Goal: Task Accomplishment & Management: Manage account settings

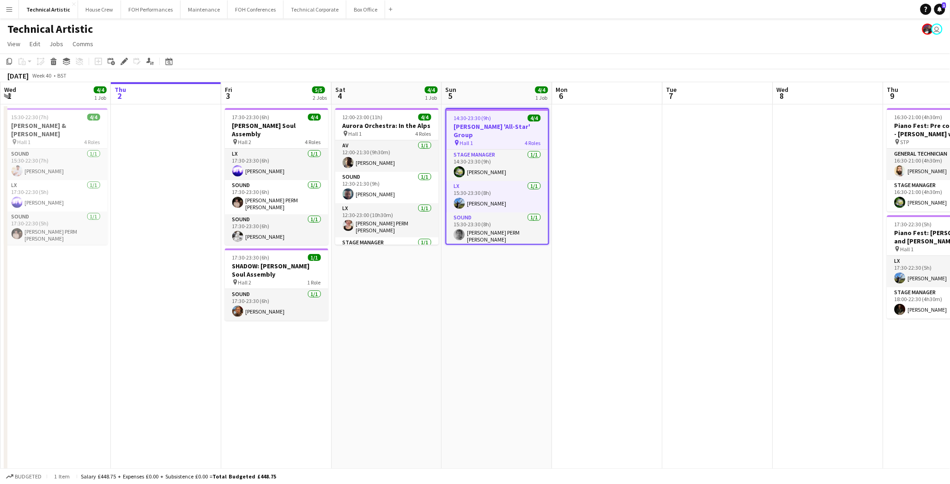
click at [151, 358] on app-date-cell at bounding box center [166, 306] width 110 height 405
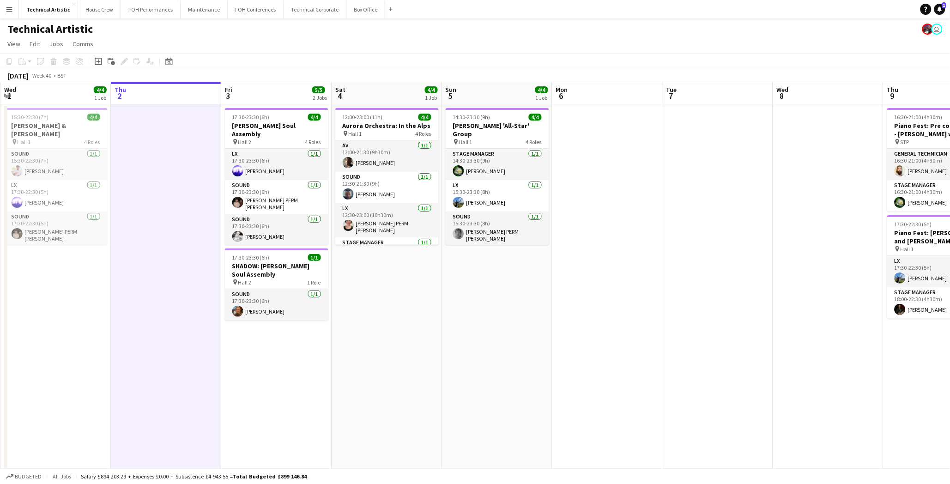
click at [227, 374] on app-date-cell "17:30-23:30 (6h) 4/4 [PERSON_NAME] Soul Assembly pin Hall 2 4 Roles LX [DATE] 1…" at bounding box center [276, 306] width 110 height 405
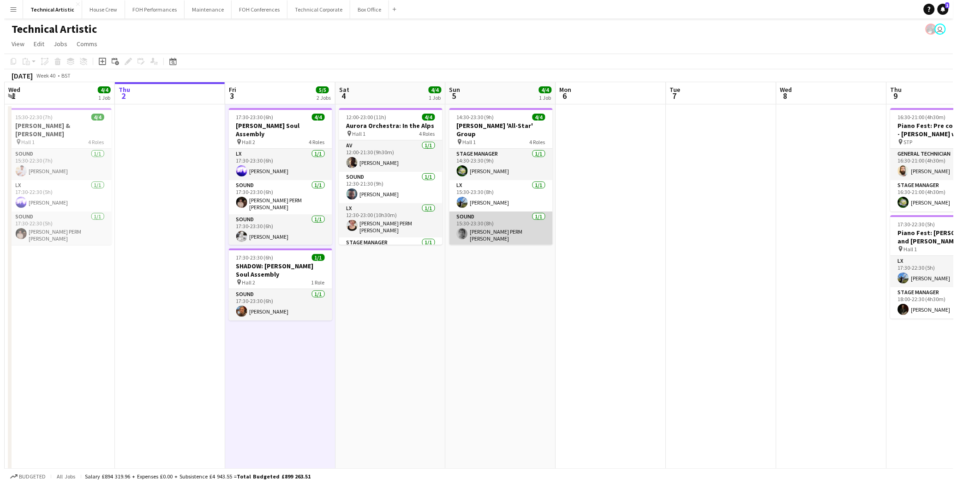
scroll to position [21, 0]
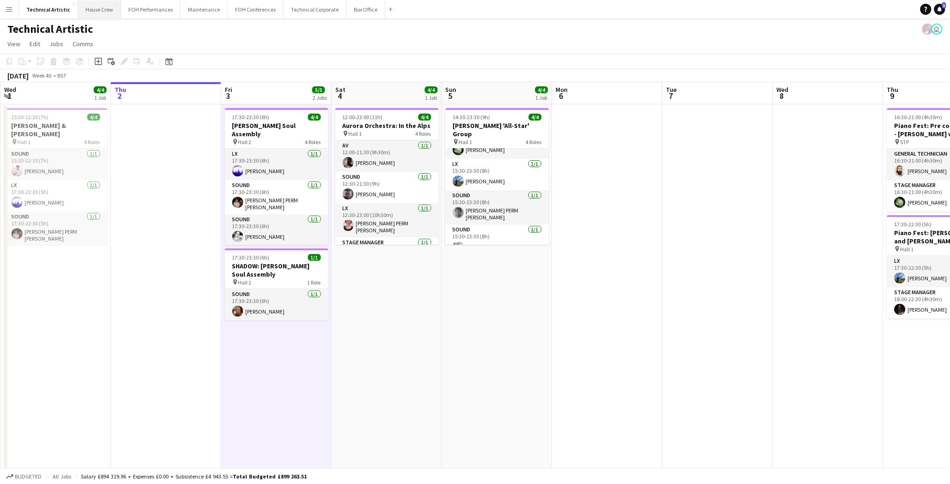
click at [80, 5] on button "House Crew Close" at bounding box center [99, 9] width 43 height 18
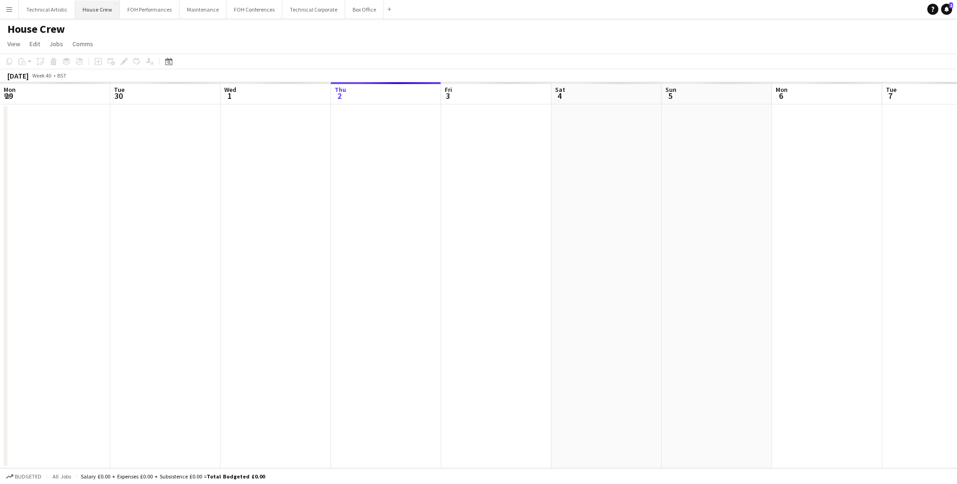
scroll to position [0, 220]
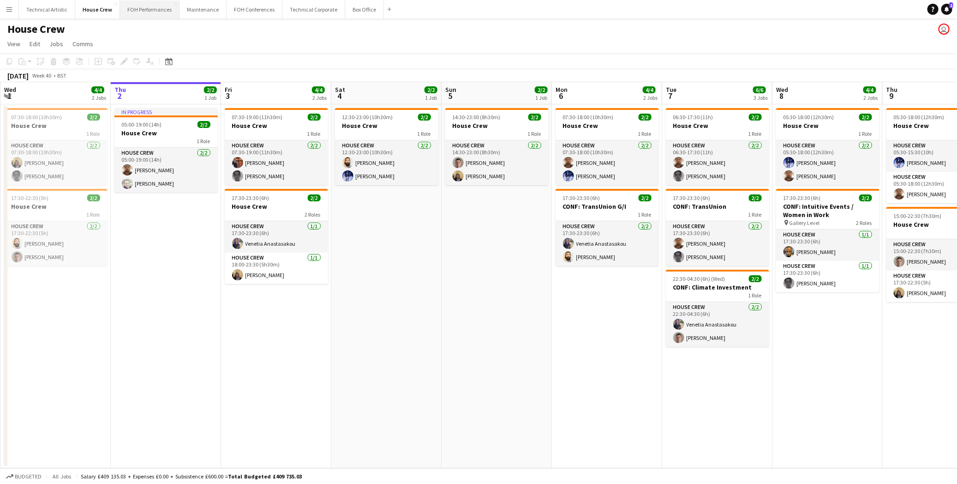
click at [127, 5] on button "FOH Performances Close" at bounding box center [150, 9] width 60 height 18
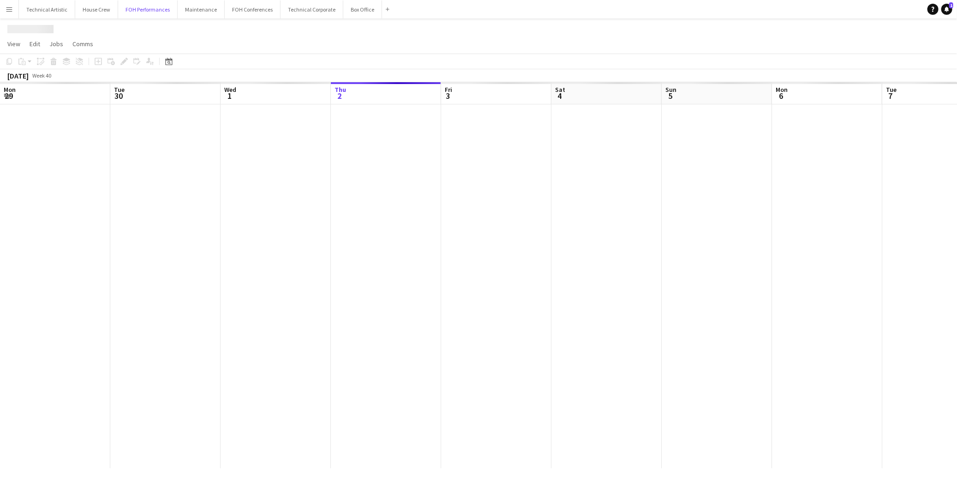
scroll to position [0, 220]
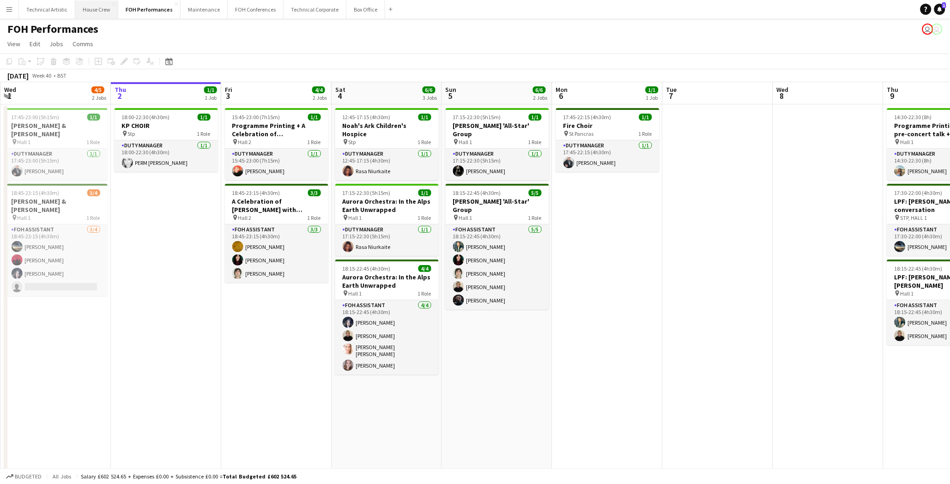
click at [89, 16] on button "House Crew Close" at bounding box center [96, 9] width 43 height 18
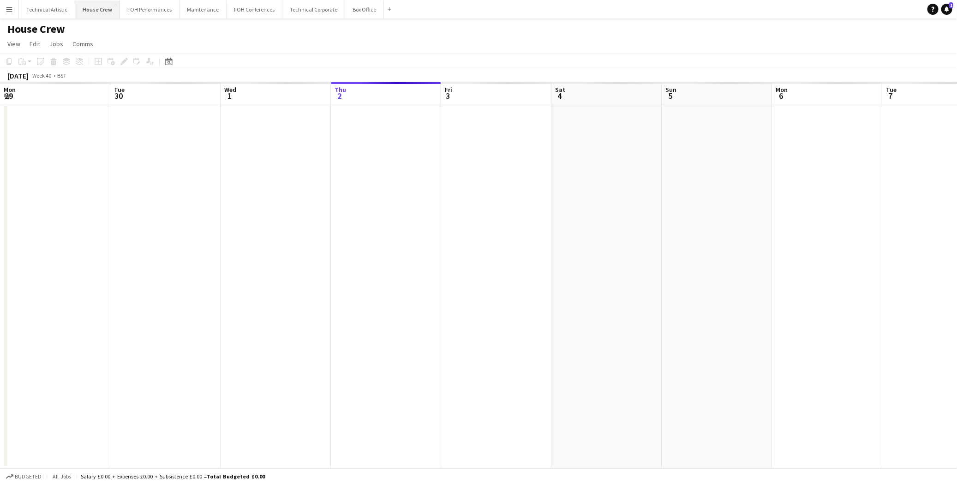
scroll to position [0, 220]
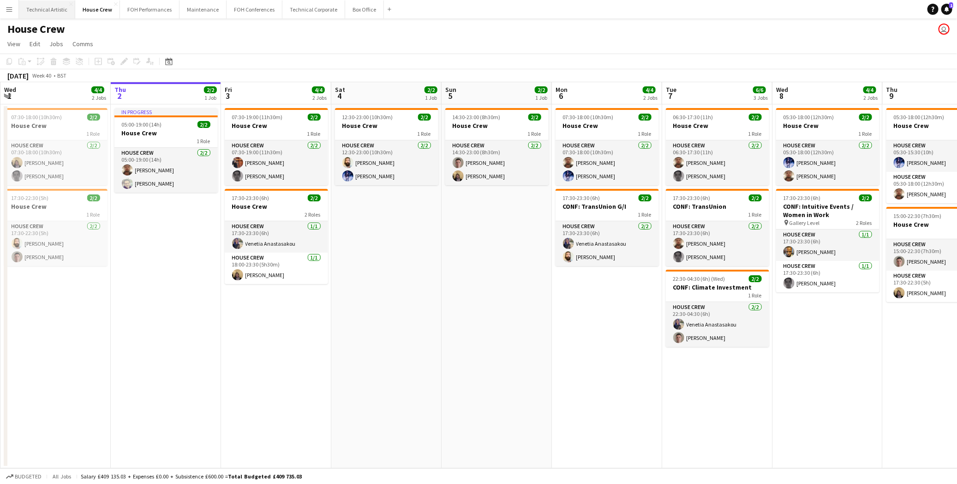
click at [67, 12] on button "Technical Artistic Close" at bounding box center [47, 9] width 56 height 18
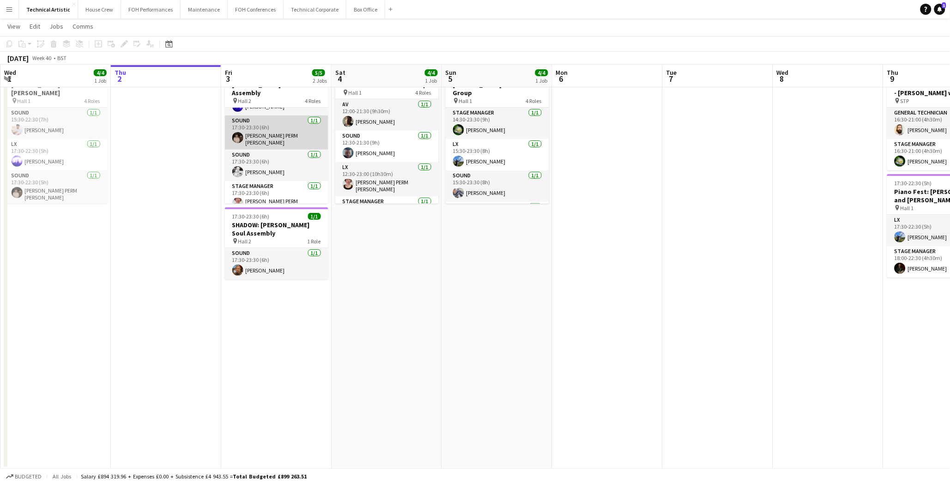
scroll to position [30, 0]
